Goal: Find specific page/section: Find specific page/section

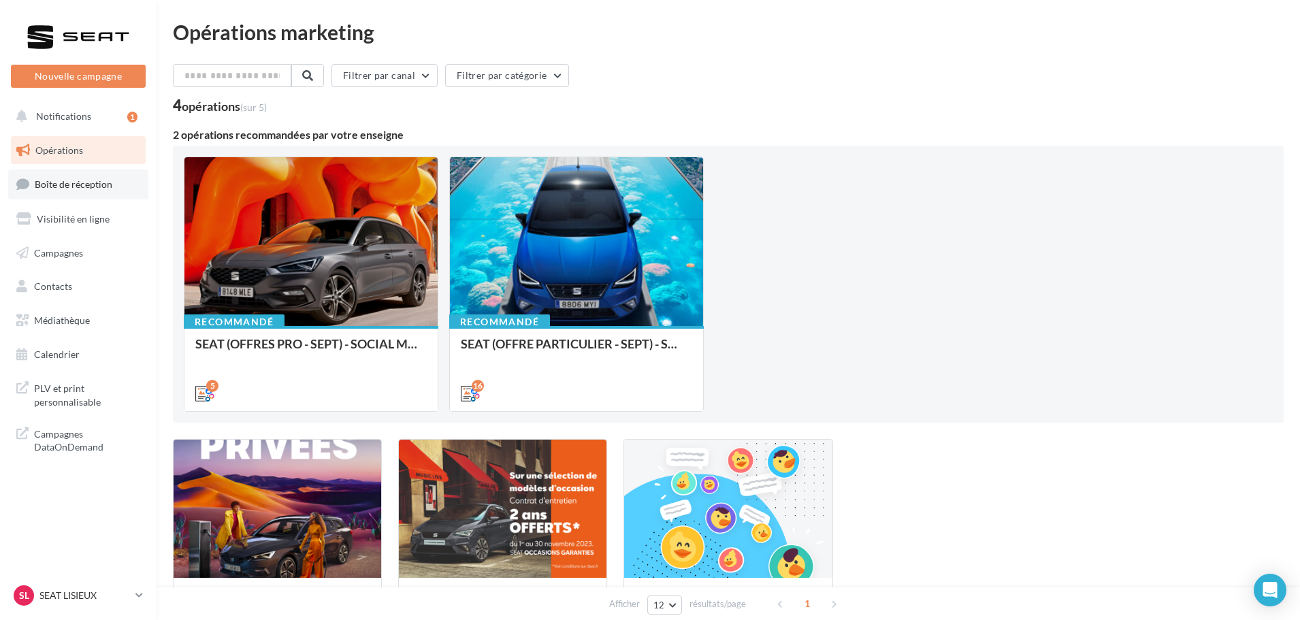
click at [106, 178] on link "Boîte de réception" at bounding box center [78, 184] width 140 height 29
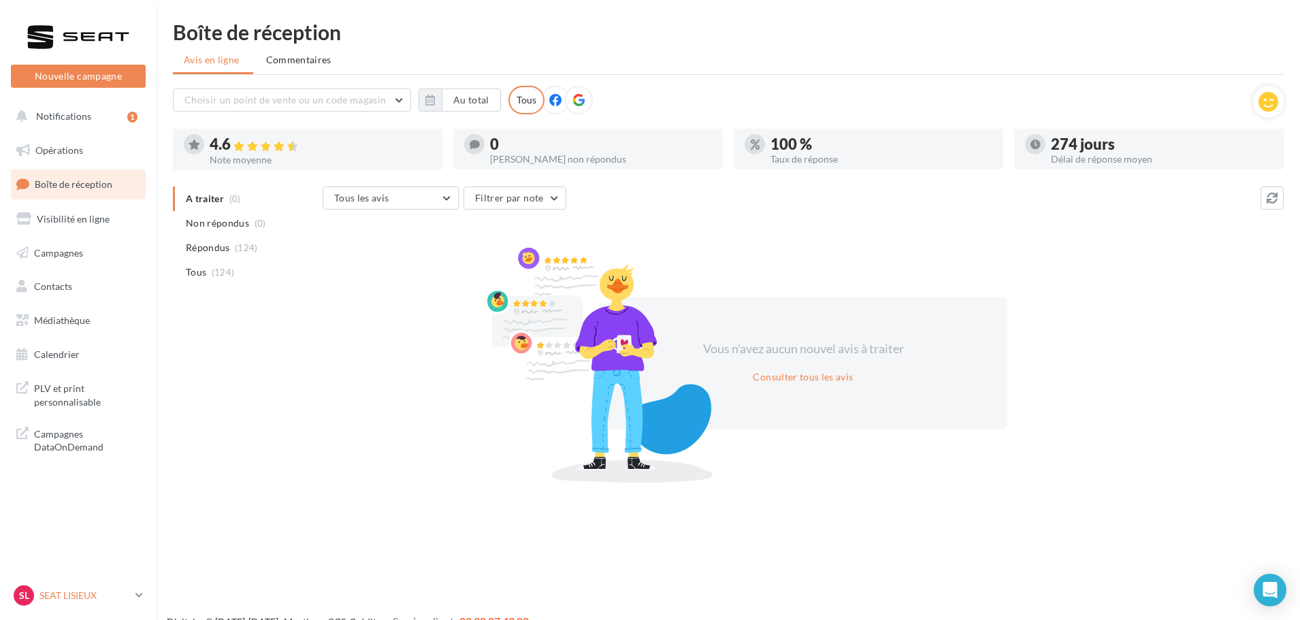
click at [62, 588] on div "SL SEAT LISIEUX SEAT-LISIEUX" at bounding box center [72, 595] width 116 height 20
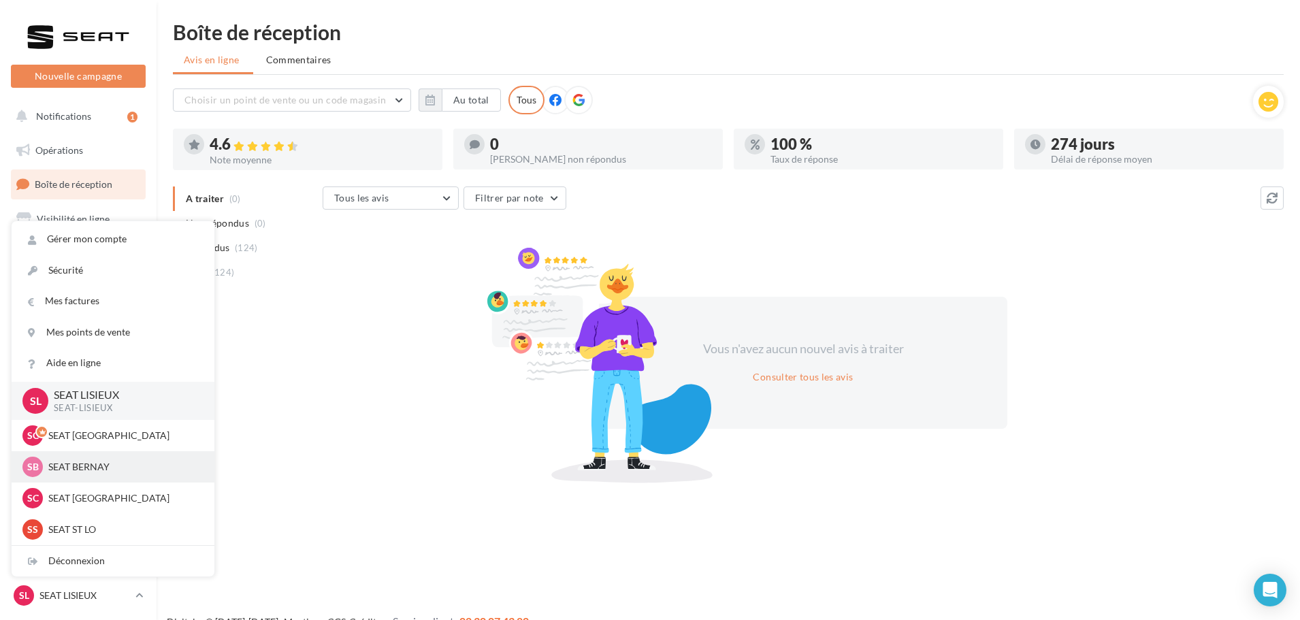
click at [89, 471] on p "SEAT BERNAY" at bounding box center [123, 467] width 150 height 14
